Goal: Task Accomplishment & Management: Use online tool/utility

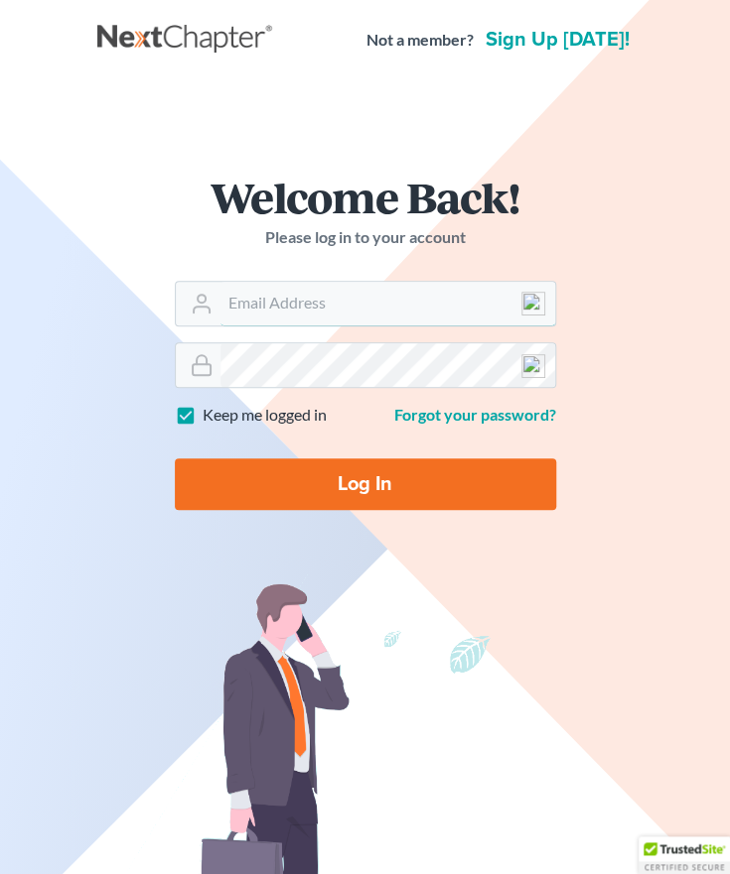
type input "[EMAIL_ADDRESS][DOMAIN_NAME]"
click at [272, 479] on input "Log In" at bounding box center [365, 485] width 381 height 52
type input "Thinking..."
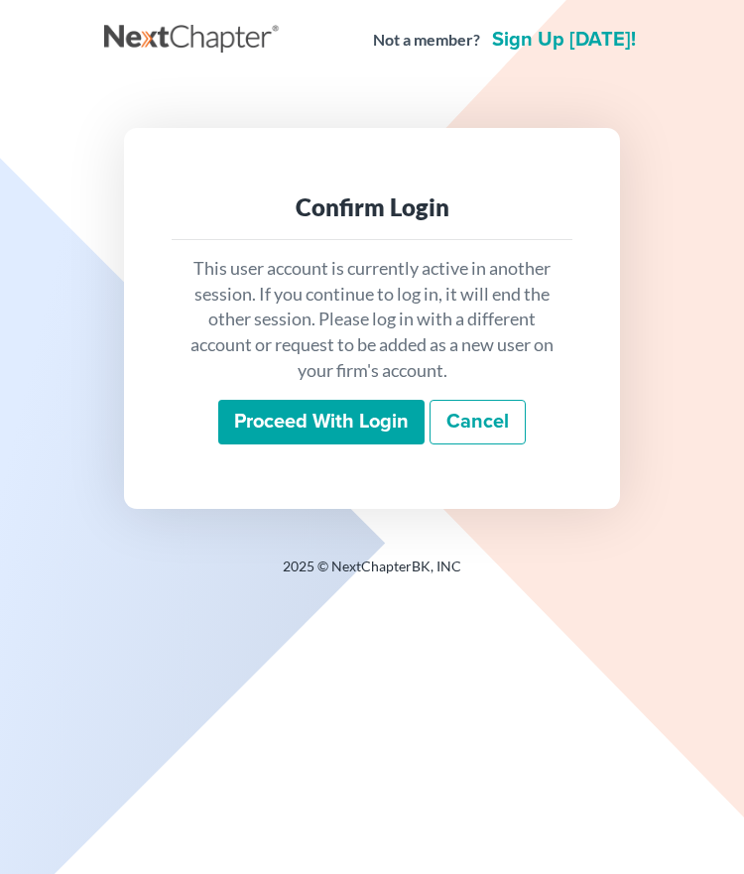
click at [314, 430] on input "Proceed with login" at bounding box center [321, 423] width 206 height 46
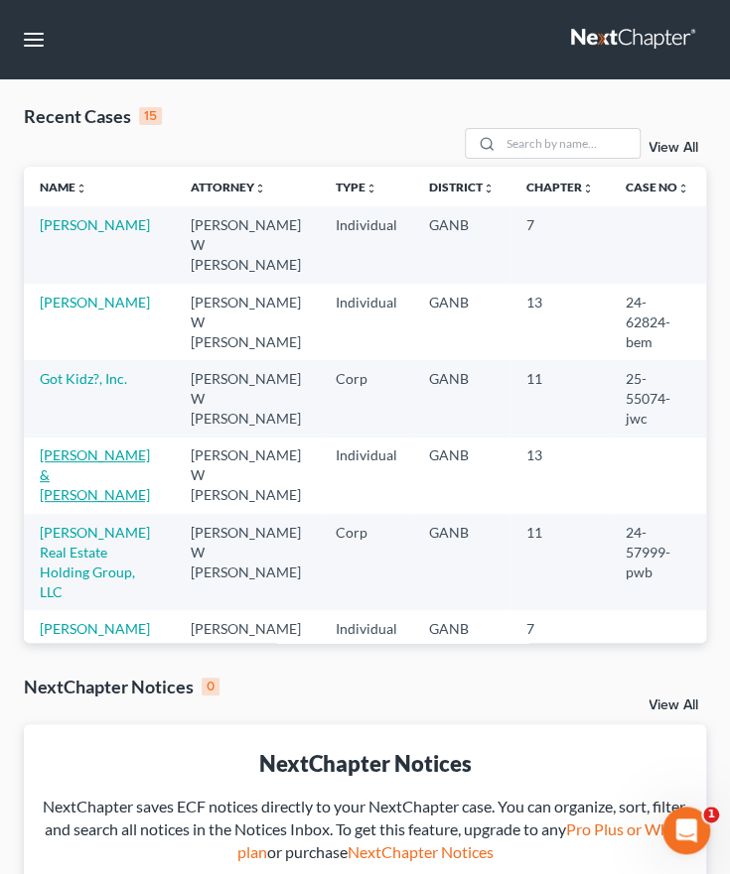
click at [111, 447] on link "Patterson, Michael & Shawn" at bounding box center [95, 475] width 110 height 57
select select "4"
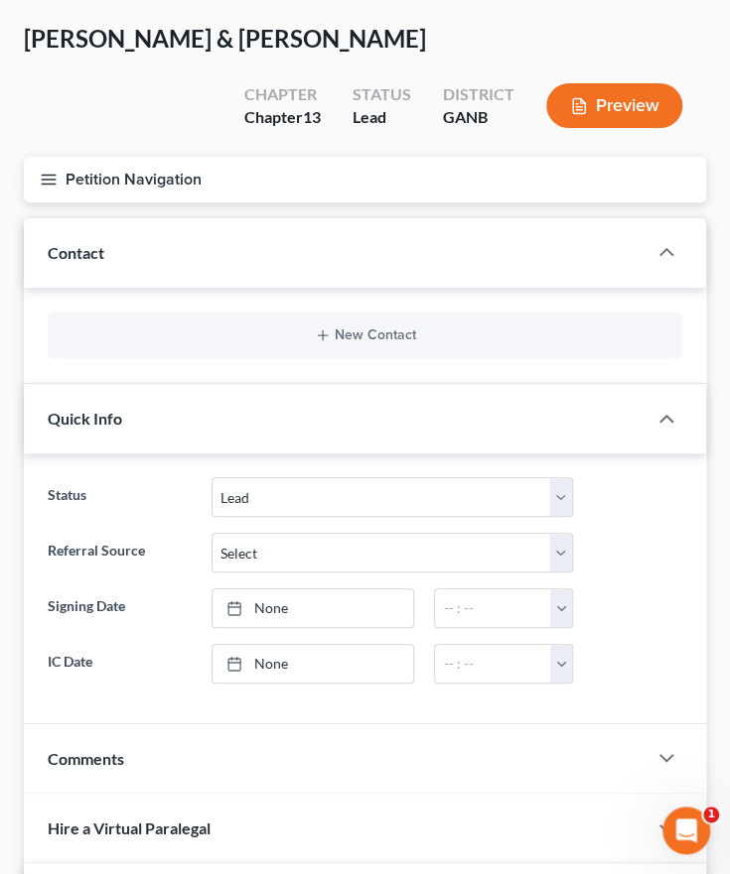
scroll to position [99, 0]
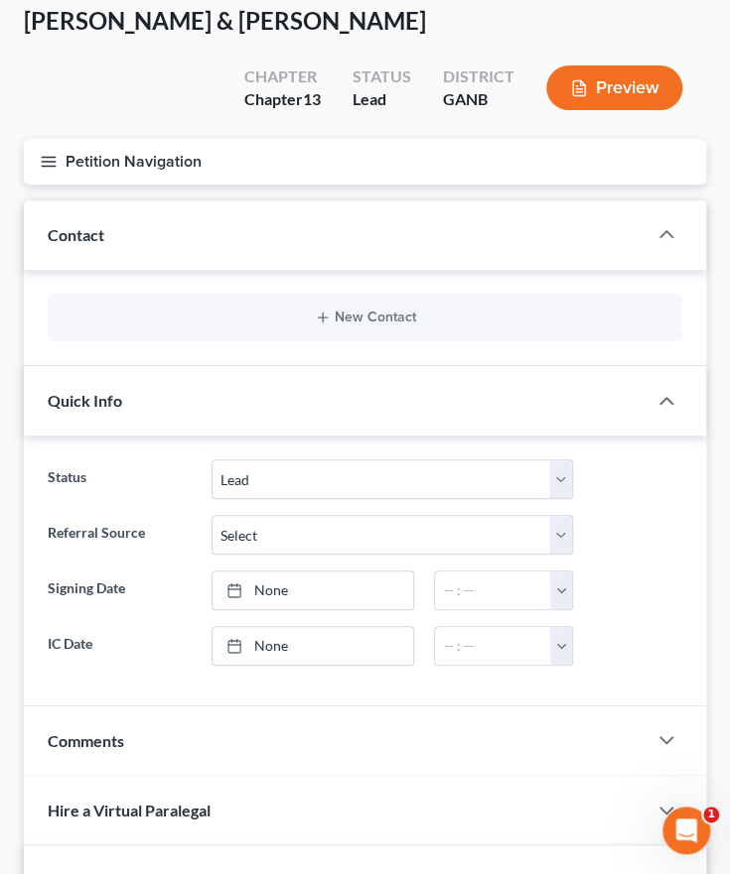
click at [43, 163] on icon "button" at bounding box center [49, 162] width 18 height 18
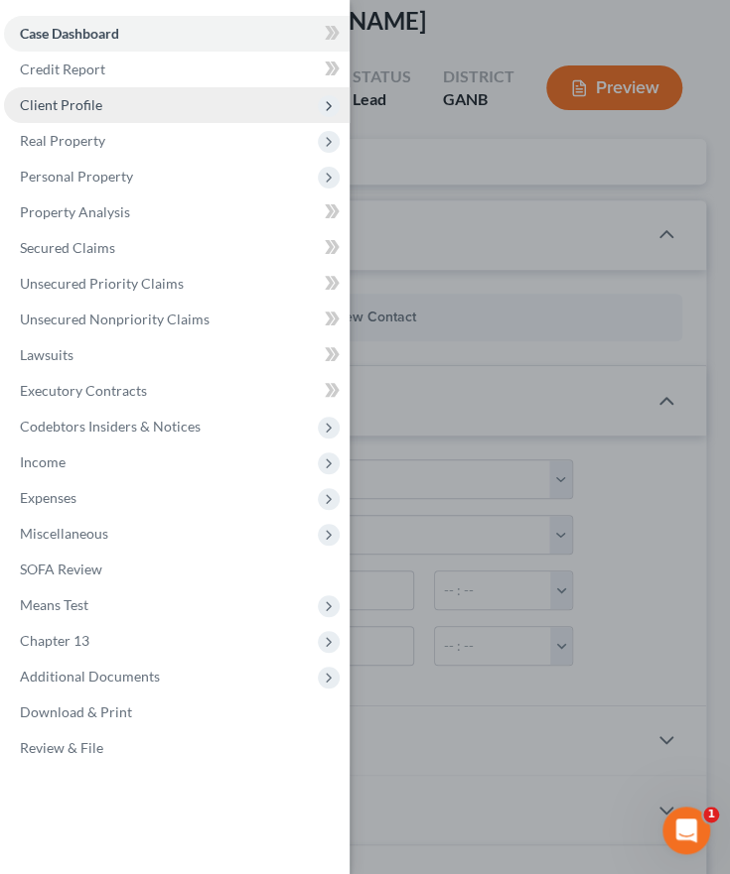
click at [92, 106] on span "Client Profile" at bounding box center [61, 104] width 82 height 17
